Goal: Information Seeking & Learning: Learn about a topic

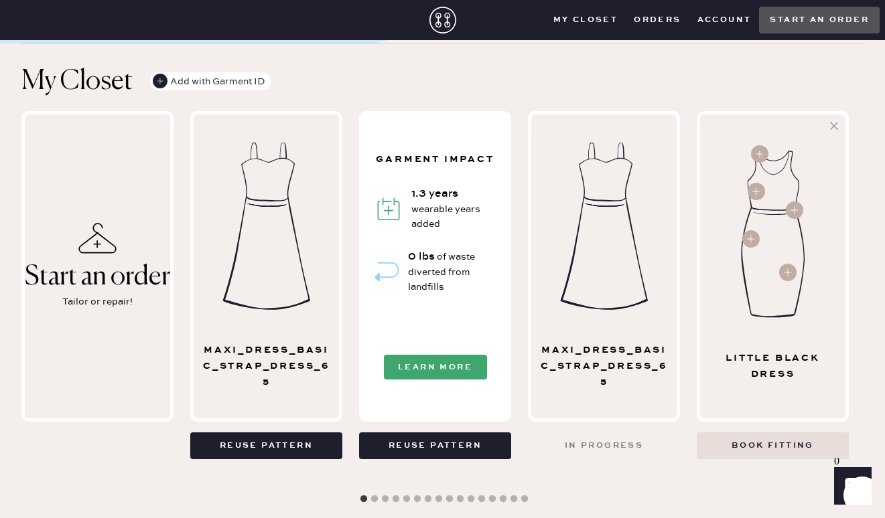
scroll to position [611, 0]
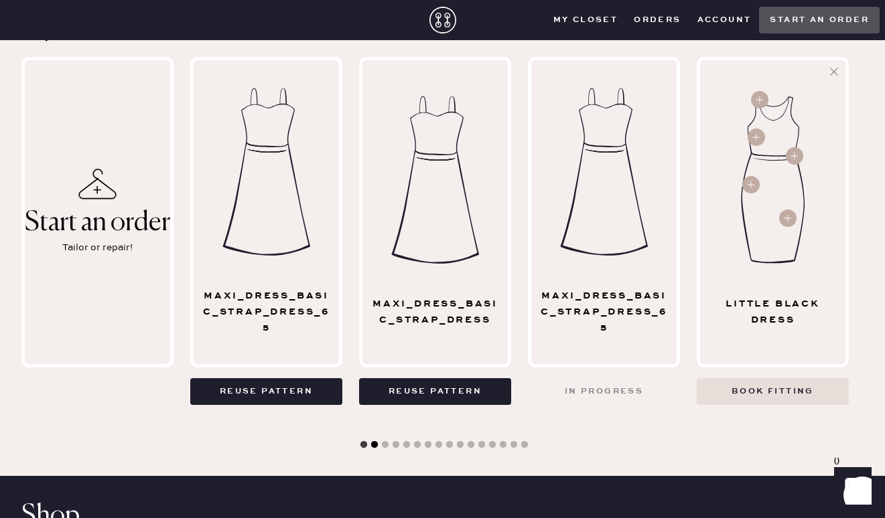
click at [372, 443] on button "2" at bounding box center [374, 445] width 13 height 13
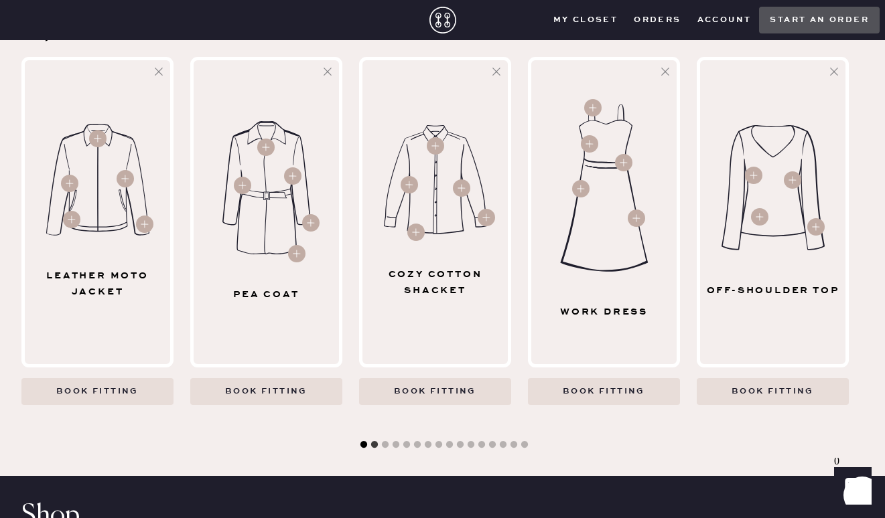
click at [364, 443] on button "1" at bounding box center [363, 445] width 13 height 13
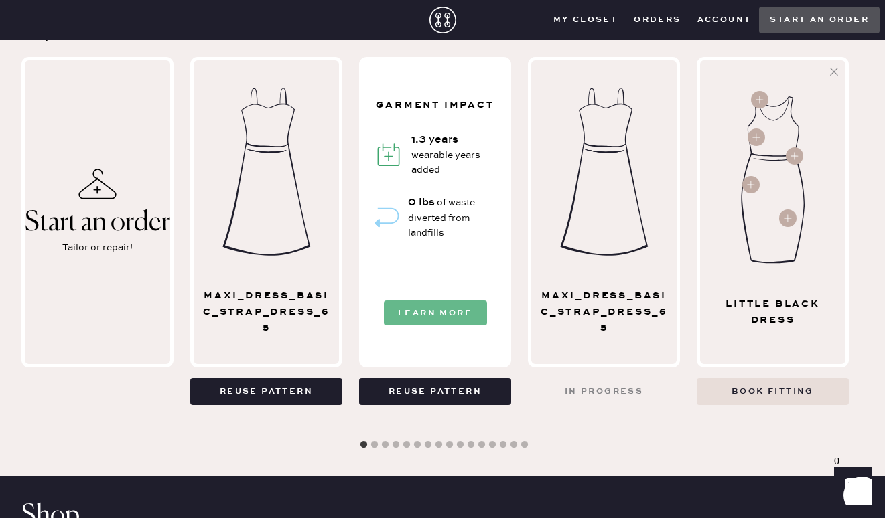
click at [423, 312] on button "Learn More" at bounding box center [435, 313] width 103 height 25
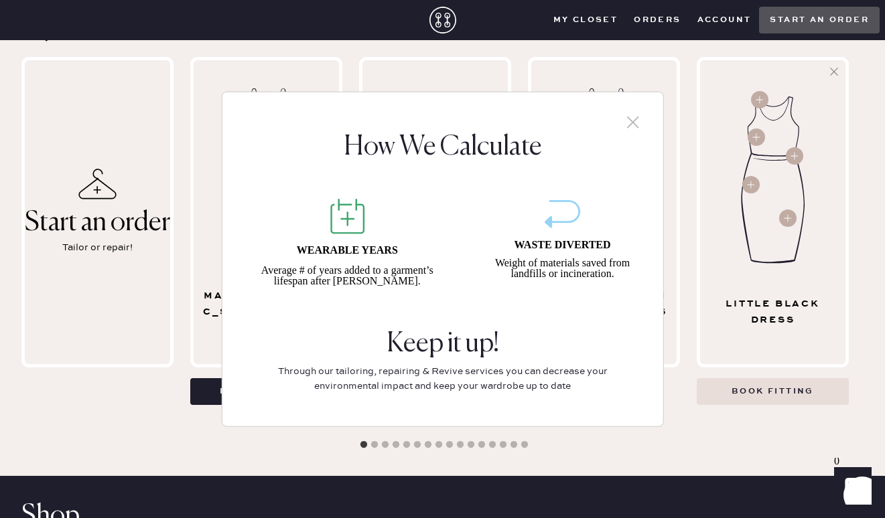
click at [632, 123] on use at bounding box center [633, 123] width 12 height 12
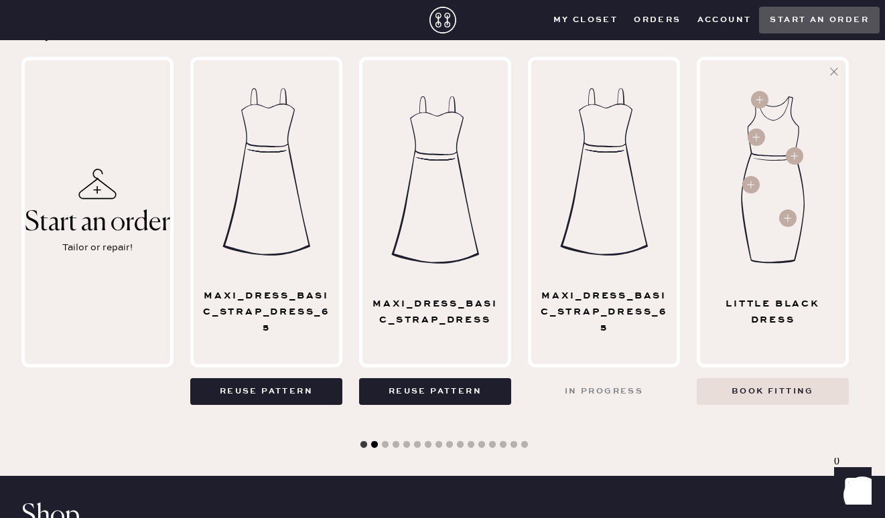
click at [370, 446] on button "2" at bounding box center [374, 445] width 13 height 13
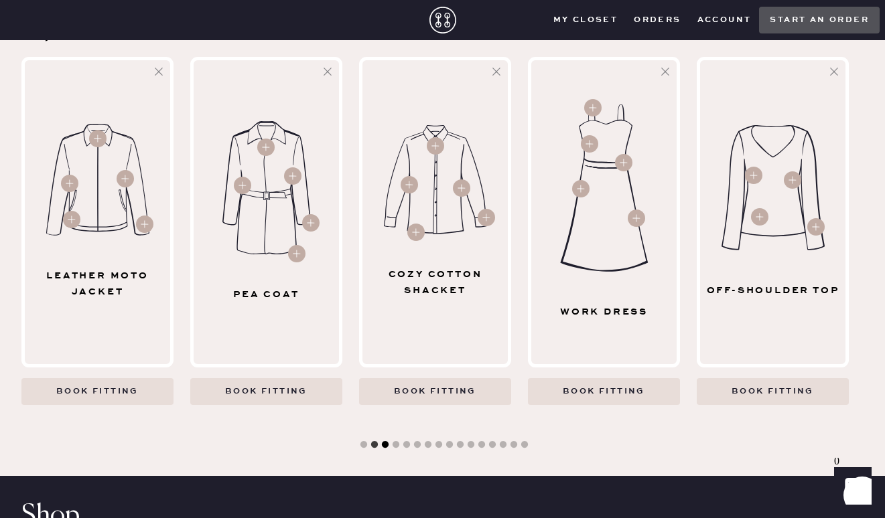
click at [386, 445] on button "3" at bounding box center [384, 445] width 13 height 13
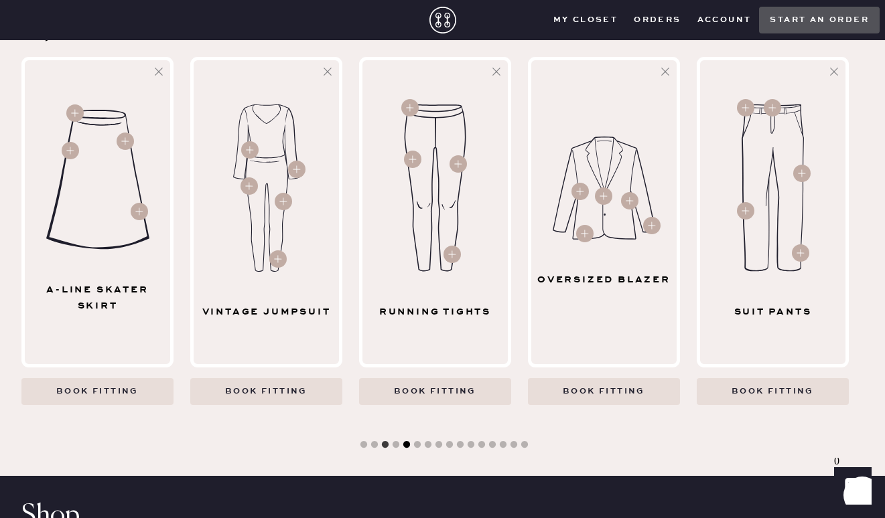
click at [405, 445] on button "5" at bounding box center [406, 445] width 13 height 13
click at [459, 447] on button "10" at bounding box center [459, 445] width 13 height 13
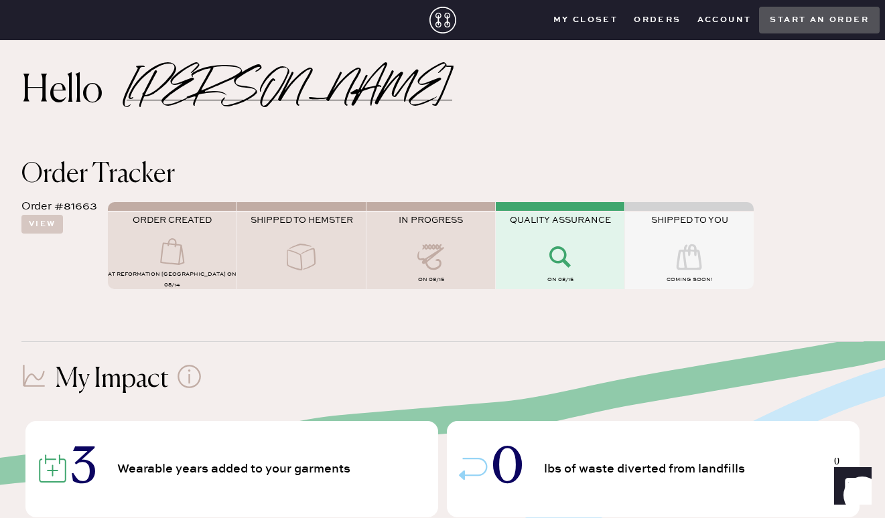
scroll to position [0, 0]
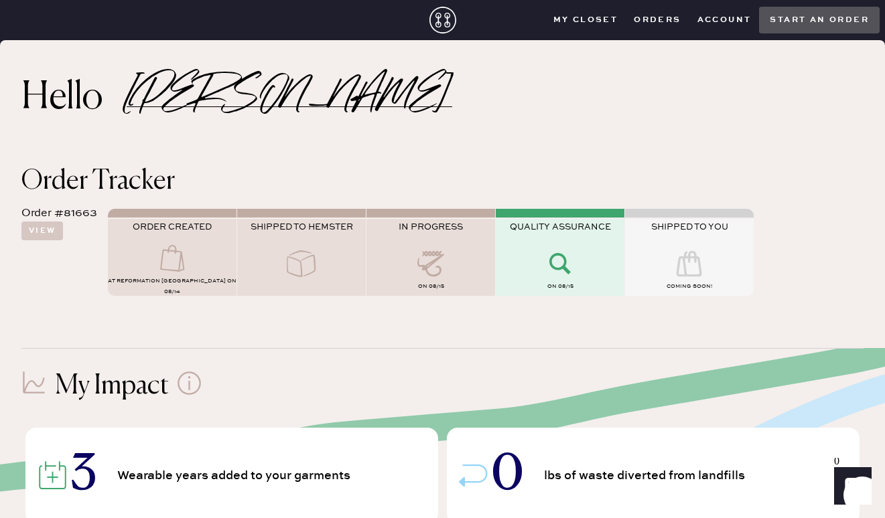
click at [156, 351] on div "My Impact 3 Wearable years added to your garments 0 lbs of waste diverted from …" at bounding box center [442, 452] width 842 height 208
click at [303, 89] on div "Hello [PERSON_NAME]" at bounding box center [442, 93] width 885 height 106
